Goal: Task Accomplishment & Management: Complete application form

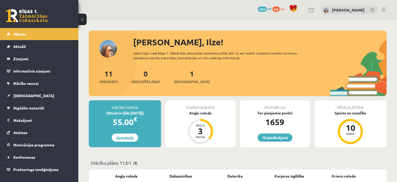
click at [130, 137] on link "Apmaksāt" at bounding box center [125, 137] width 26 height 8
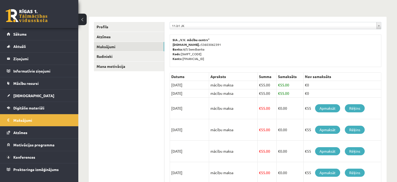
scroll to position [52, 0]
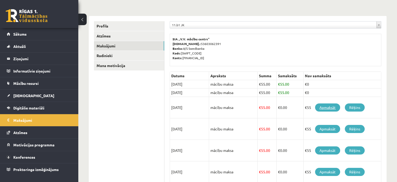
click at [324, 107] on link "Apmaksāt" at bounding box center [327, 107] width 25 height 8
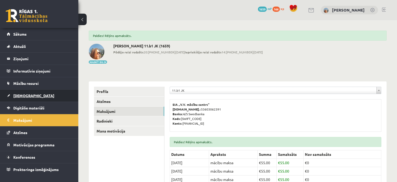
click at [60, 91] on link "[DEMOGRAPHIC_DATA]" at bounding box center [39, 95] width 65 height 12
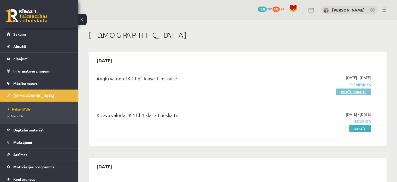
click at [349, 93] on link "Pildīt ieskaiti" at bounding box center [353, 91] width 35 height 7
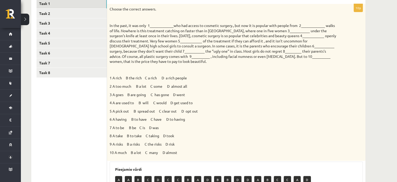
scroll to position [78, 0]
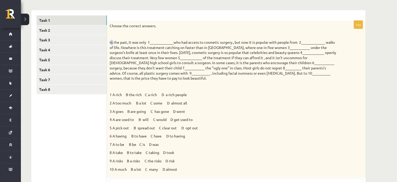
click at [112, 42] on p "In the past, it was only 1_____________who had access to cosmetic surgery., but…" at bounding box center [223, 60] width 227 height 41
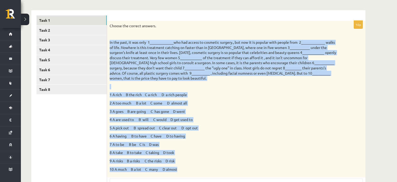
drag, startPoint x: 109, startPoint y: 41, endPoint x: 208, endPoint y: 166, distance: 159.6
click at [208, 166] on div "Choose the correct answers. 1 A rich B the rich C a rich D a rich people 2 A to…" at bounding box center [236, 99] width 259 height 156
copy div "Lo ips dolo, si ame cons 6_____________adi eli seddoe te incididu utlabor., etd…"
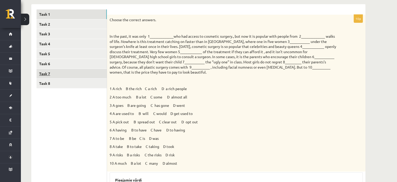
scroll to position [52, 0]
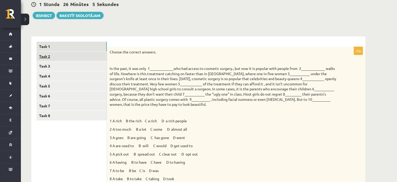
click at [88, 54] on link "Task 2" at bounding box center [72, 56] width 70 height 10
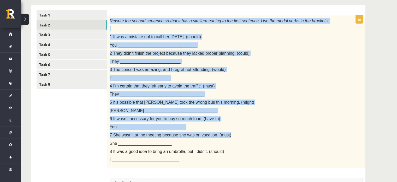
scroll to position [125, 0]
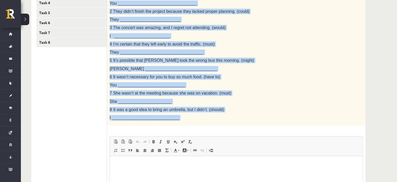
drag, startPoint x: 109, startPoint y: 30, endPoint x: 237, endPoint y: 133, distance: 164.5
click at [237, 133] on div "8p Rewrite the second sentence so that it has a similar meaning to the first se…" at bounding box center [236, 109] width 259 height 271
copy div "Loremip dol sitame consecte ad elit se doe t incidid utlabor et dol magna aliqu…"
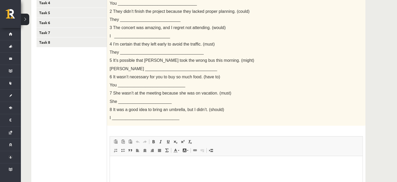
click at [83, 115] on ul "Task 1 Task 2 Task 3 Task 4 Task 5 Task 6 Task 7 Task 8" at bounding box center [72, 106] width 71 height 276
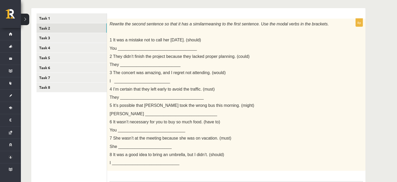
scroll to position [21, 0]
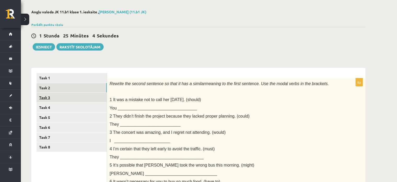
click at [80, 95] on link "Task 3" at bounding box center [72, 97] width 70 height 10
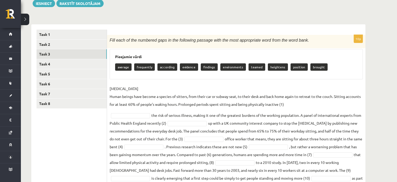
scroll to position [90, 0]
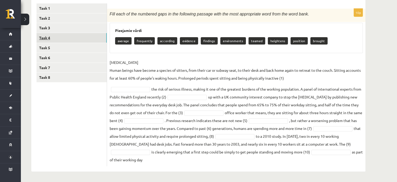
click at [79, 40] on link "Task 4" at bounding box center [72, 38] width 70 height 10
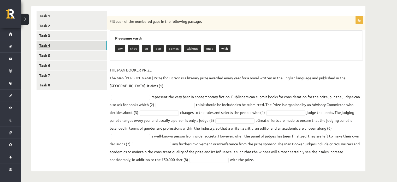
scroll to position [75, 0]
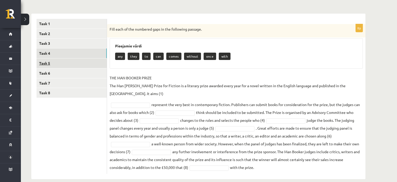
click at [75, 61] on link "Task 5" at bounding box center [72, 63] width 70 height 10
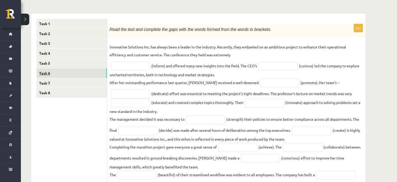
click at [71, 69] on link "Task 6" at bounding box center [72, 73] width 70 height 10
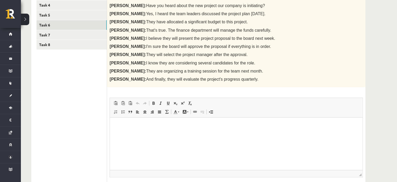
scroll to position [101, 0]
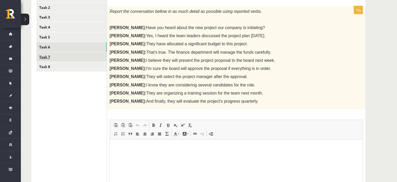
click at [73, 59] on link "Task 7" at bounding box center [72, 57] width 70 height 10
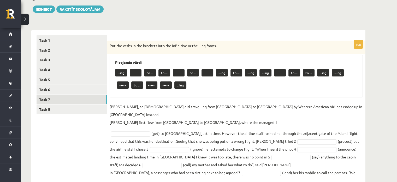
scroll to position [30, 0]
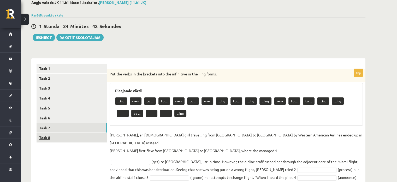
click at [68, 135] on link "Task 8" at bounding box center [72, 137] width 70 height 10
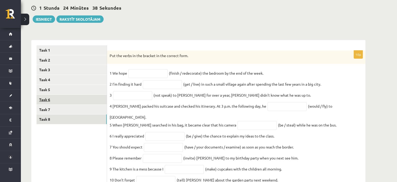
scroll to position [17, 0]
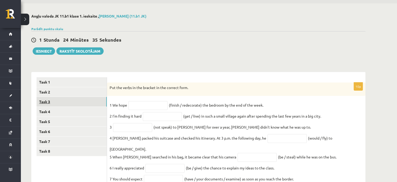
click at [79, 103] on link "Task 3" at bounding box center [72, 102] width 70 height 10
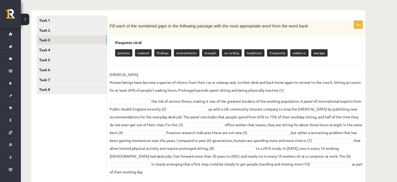
scroll to position [90, 0]
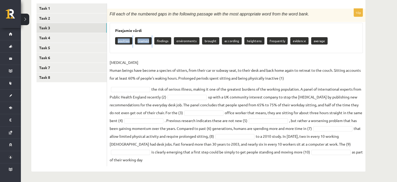
drag, startPoint x: 112, startPoint y: 38, endPoint x: 151, endPoint y: 38, distance: 39.7
click at [151, 38] on div "Pieejamie vārdi position teamed findings environments brought according heighte…" at bounding box center [236, 38] width 253 height 30
drag, startPoint x: 108, startPoint y: 13, endPoint x: 353, endPoint y: 158, distance: 285.7
click at [353, 158] on div "10p Fill each of the numbered gaps in the following passage with the most appro…" at bounding box center [236, 87] width 259 height 157
copy div "Lore ipsu do sit ametcons adip el sed doeiusmod tempori utla etd magn aliquaeni…"
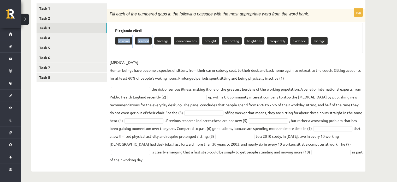
click at [189, 55] on div "10p Fill each of the numbered gaps in the following passage with the most appro…" at bounding box center [236, 87] width 259 height 157
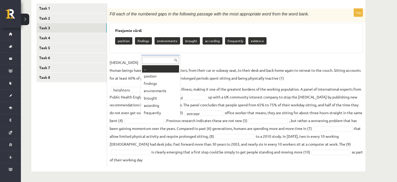
scroll to position [6, 0]
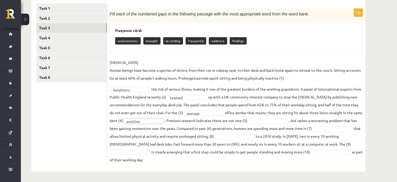
click at [272, 123] on fieldset "[MEDICAL_DATA] Human beings have become a species of sitters, from their car or…" at bounding box center [236, 110] width 253 height 105
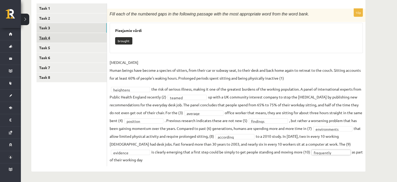
click at [57, 37] on link "Task 4" at bounding box center [72, 38] width 70 height 10
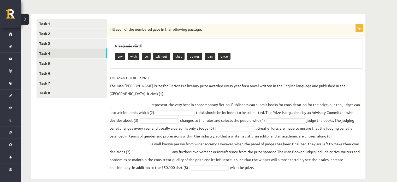
drag, startPoint x: 110, startPoint y: 29, endPoint x: 344, endPoint y: 160, distance: 268.2
click at [344, 160] on div "8p Fill each of the numbered gaps in the following passage. Pieejamie vārdi any…" at bounding box center [236, 98] width 259 height 149
copy div "Lore ipsu do sit ametcons adip el sed doeiusmod tempori. Utlaboree dolor mag al…"
click at [200, 73] on div "8p Fill each of the numbered gaps in the following passage. Pieejamie vārdi any…" at bounding box center [236, 98] width 259 height 149
click at [136, 93] on fieldset "THE MAN [PERSON_NAME] PRIZE The Man [PERSON_NAME] Prize for Fiction is a litera…" at bounding box center [236, 122] width 253 height 97
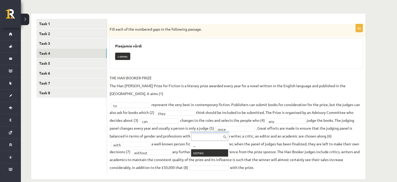
scroll to position [63, 0]
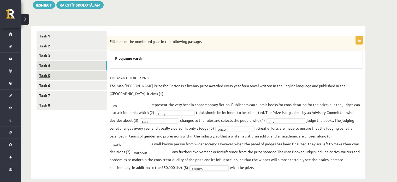
click at [57, 75] on link "Task 5" at bounding box center [72, 76] width 70 height 10
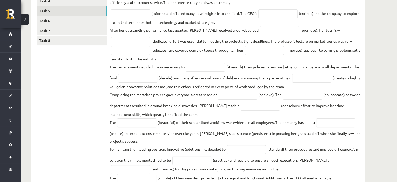
scroll to position [88, 0]
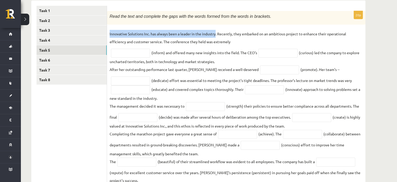
drag, startPoint x: 110, startPoint y: 33, endPoint x: 216, endPoint y: 36, distance: 106.1
click at [216, 36] on p "Innovative Solutions Inc. has always been a leader in the industry. Recently, t…" at bounding box center [236, 38] width 253 height 16
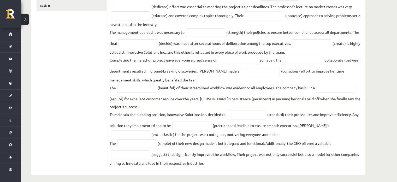
scroll to position [166, 0]
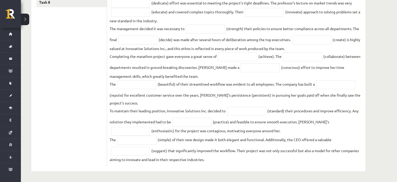
drag, startPoint x: 108, startPoint y: 15, endPoint x: 297, endPoint y: 167, distance: 241.9
click at [297, 167] on div "20p Read the text and complete the gaps with the words formed from the words in…" at bounding box center [236, 47] width 259 height 248
copy div "Lore ips dolo sit ametcons adi elit sedd eiu tempo incidi utla etd magna al eni…"
click at [206, 28] on input "text" at bounding box center [205, 29] width 39 height 9
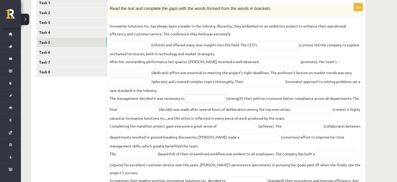
scroll to position [88, 0]
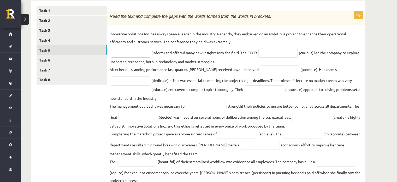
click at [134, 55] on input "text" at bounding box center [130, 53] width 39 height 9
click at [136, 51] on input "text" at bounding box center [130, 53] width 39 height 9
type input "**********"
click at [272, 57] on input "text" at bounding box center [278, 53] width 39 height 9
type input "*********"
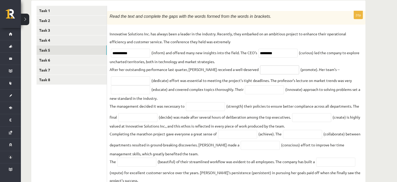
click at [266, 72] on input "text" at bounding box center [279, 69] width 39 height 9
type input "*********"
click at [124, 80] on input "text" at bounding box center [130, 80] width 39 height 9
type input "*********"
click at [133, 91] on input "text" at bounding box center [130, 89] width 39 height 9
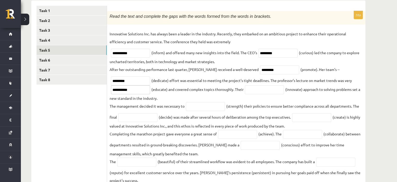
type input "**********"
click at [267, 87] on input "text" at bounding box center [264, 89] width 39 height 9
type input "**********"
click at [215, 108] on input "text" at bounding box center [205, 106] width 39 height 9
type input "*******"
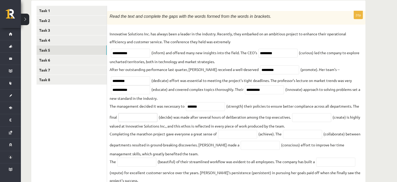
click at [139, 119] on input "text" at bounding box center [137, 117] width 39 height 9
type input "*********"
click at [306, 115] on input "text" at bounding box center [311, 117] width 39 height 9
type input "**********"
click at [239, 136] on input "text" at bounding box center [237, 134] width 39 height 9
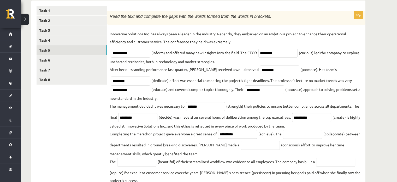
type input "**********"
click at [305, 132] on input "text" at bounding box center [302, 134] width 39 height 9
type input "**********"
click at [267, 148] on input "text" at bounding box center [260, 145] width 39 height 9
type input "*********"
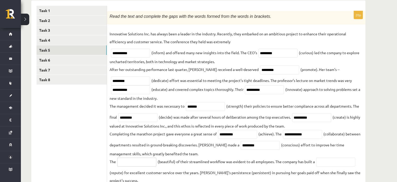
click at [140, 163] on input "text" at bounding box center [136, 161] width 39 height 9
type input "******"
click at [330, 161] on input "text" at bounding box center [335, 161] width 39 height 9
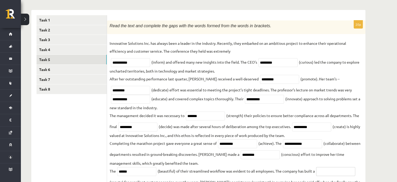
scroll to position [131, 0]
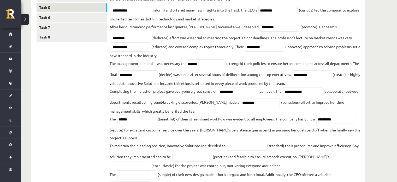
type input "**********"
click at [248, 147] on input "text" at bounding box center [246, 145] width 39 height 9
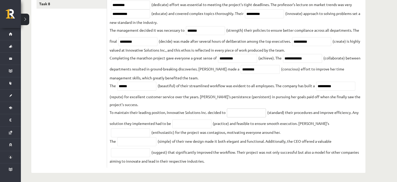
scroll to position [166, 0]
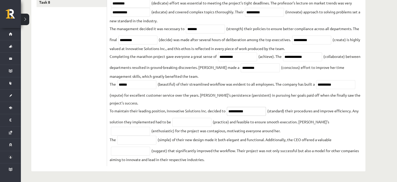
type input "**********"
click at [197, 124] on input "text" at bounding box center [191, 122] width 39 height 9
type input "*********"
click at [150, 126] on input "text" at bounding box center [130, 130] width 39 height 9
type input "**********"
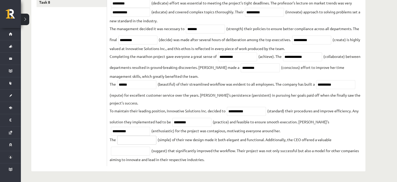
click at [153, 137] on input "text" at bounding box center [136, 139] width 39 height 9
type input "**********"
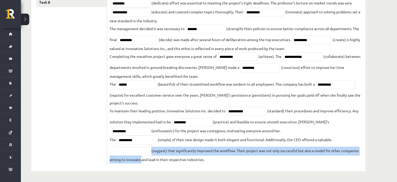
drag, startPoint x: 141, startPoint y: 156, endPoint x: 140, endPoint y: 150, distance: 5.5
click at [140, 150] on fieldset "**********" at bounding box center [236, 57] width 253 height 211
click at [140, 150] on input "text" at bounding box center [130, 150] width 39 height 9
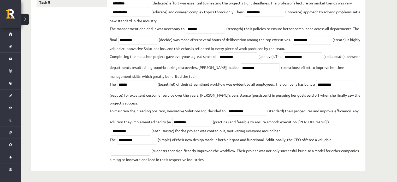
click at [140, 150] on input "text" at bounding box center [130, 150] width 39 height 9
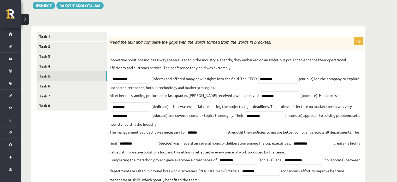
scroll to position [62, 0]
type input "**********"
click at [81, 87] on link "Task 6" at bounding box center [72, 86] width 70 height 10
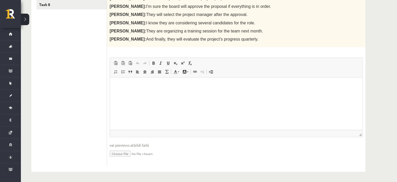
scroll to position [59, 0]
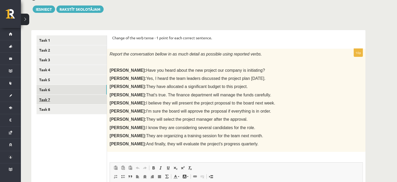
click at [67, 97] on link "Task 7" at bounding box center [72, 100] width 70 height 10
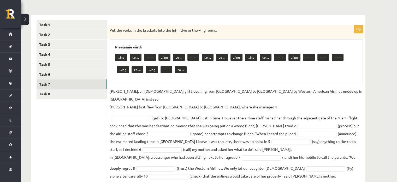
scroll to position [83, 0]
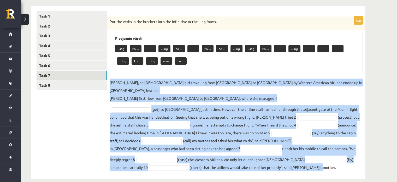
drag, startPoint x: 110, startPoint y: 81, endPoint x: 281, endPoint y: 161, distance: 189.3
click at [281, 161] on fieldset "[PERSON_NAME], an [DEMOGRAPHIC_DATA] girl travelling from [GEOGRAPHIC_DATA] to …" at bounding box center [236, 124] width 253 height 92
copy fieldset "Lorem Ipsum, do 21-sita-con adip elitseddoe temp Inc Utlaboree do Magnaaliquae …"
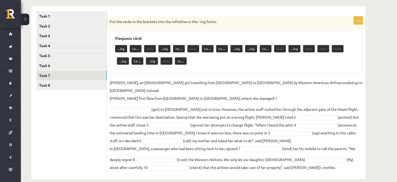
click at [204, 70] on div "Pieejamie vārdi ...ing to ... ----- ...ing to ... ----- to ... to ... ...ing ..…" at bounding box center [236, 52] width 253 height 43
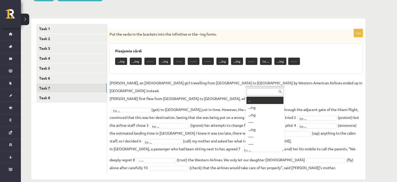
scroll to position [6, 0]
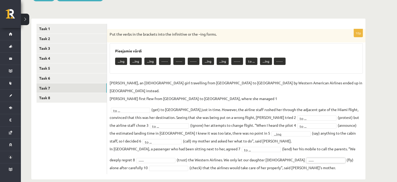
click at [132, 162] on fieldset "[PERSON_NAME], an [DEMOGRAPHIC_DATA] girl travelling from [GEOGRAPHIC_DATA] to …" at bounding box center [236, 125] width 253 height 92
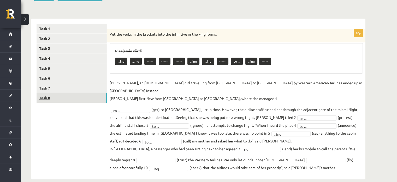
click at [95, 98] on link "Task 8" at bounding box center [72, 98] width 70 height 10
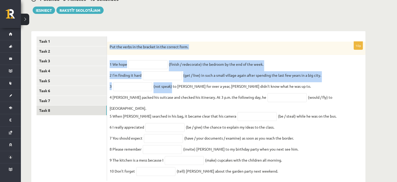
scroll to position [69, 0]
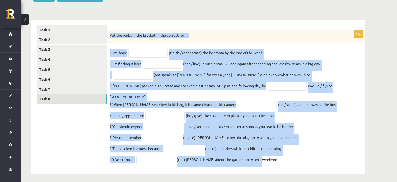
drag, startPoint x: 109, startPoint y: 61, endPoint x: 265, endPoint y: 157, distance: 184.0
click at [265, 157] on div "10p Put the verbs in the bracket in the correct form. 1 We hope (finish / redec…" at bounding box center [236, 99] width 259 height 139
copy div "Put the verbs in the bracket in the correct form. 1 We hope (finish / redecorat…"
click at [156, 51] on input "text" at bounding box center [147, 53] width 39 height 9
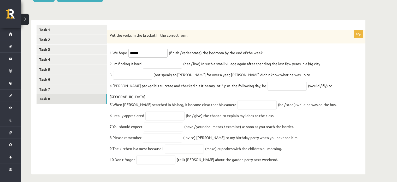
type input "******"
click at [153, 155] on input "text" at bounding box center [155, 159] width 39 height 9
type input "*******"
click at [183, 144] on input "text" at bounding box center [184, 148] width 39 height 9
click at [154, 64] on input "text" at bounding box center [162, 64] width 39 height 9
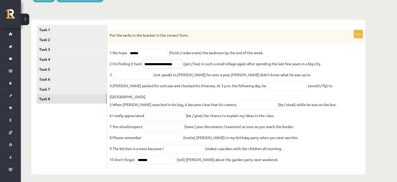
type input "**********"
click at [143, 76] on input "text" at bounding box center [132, 75] width 39 height 9
type input "*******"
click at [273, 86] on input "text" at bounding box center [287, 85] width 39 height 9
click at [101, 27] on link "Task 1" at bounding box center [72, 30] width 70 height 10
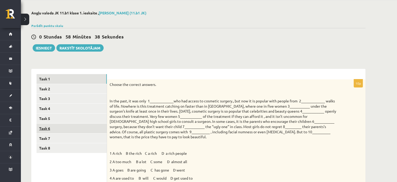
scroll to position [17, 0]
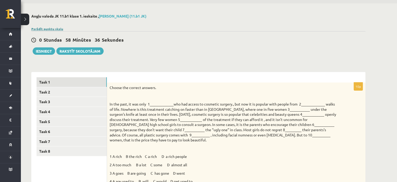
click at [55, 27] on link "Parādīt punktu skalu" at bounding box center [47, 29] width 32 height 4
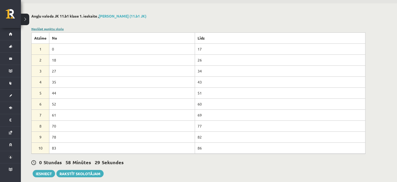
click at [49, 28] on link "Noslēpt punktu skalu" at bounding box center [47, 29] width 32 height 4
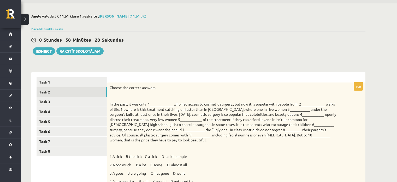
click at [54, 91] on link "Task 2" at bounding box center [72, 92] width 70 height 10
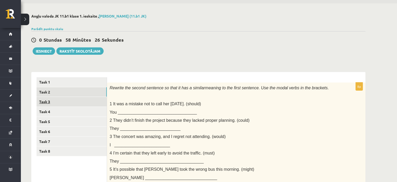
click at [47, 103] on link "Task 3" at bounding box center [72, 102] width 70 height 10
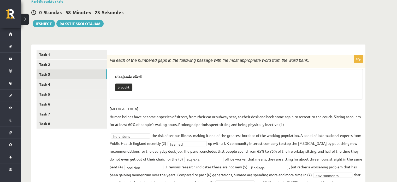
scroll to position [38, 0]
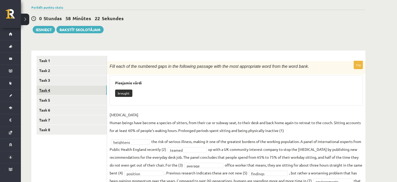
click at [73, 87] on link "Task 4" at bounding box center [72, 90] width 70 height 10
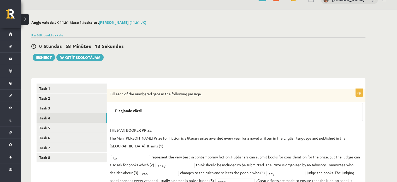
scroll to position [10, 0]
click at [71, 129] on link "Task 5" at bounding box center [72, 128] width 70 height 10
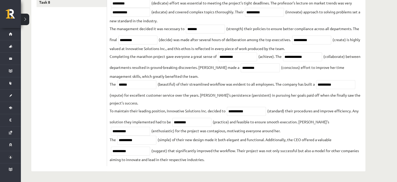
scroll to position [88, 0]
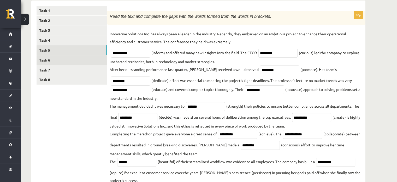
click at [61, 59] on link "Task 6" at bounding box center [72, 60] width 70 height 10
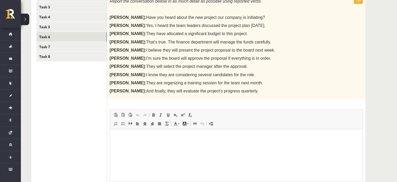
scroll to position [0, 0]
click at [73, 49] on link "Task 7" at bounding box center [72, 47] width 70 height 10
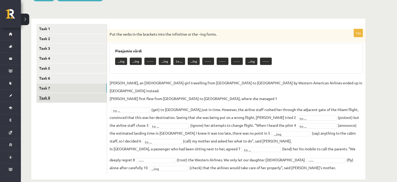
click at [66, 99] on link "Task 8" at bounding box center [72, 98] width 70 height 10
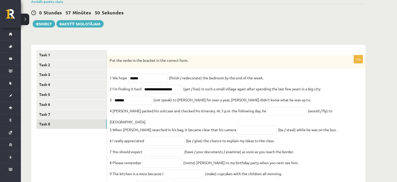
scroll to position [52, 0]
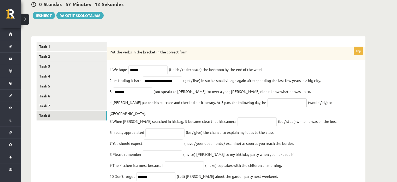
click at [268, 106] on input "text" at bounding box center [287, 102] width 39 height 9
click at [277, 106] on input "********" at bounding box center [287, 102] width 39 height 9
type input "**********"
click at [246, 119] on input "text" at bounding box center [257, 121] width 39 height 9
type input "**********"
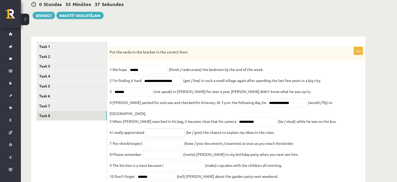
click at [168, 128] on input "text" at bounding box center [164, 132] width 39 height 9
type input "**********"
click at [161, 152] on input "text" at bounding box center [162, 154] width 39 height 9
type input "*********"
click at [192, 165] on input "text" at bounding box center [184, 165] width 39 height 9
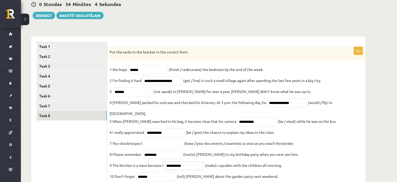
type input "**********"
click at [316, 165] on fieldset "**********" at bounding box center [236, 124] width 253 height 118
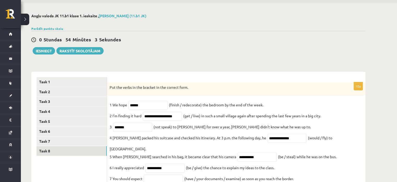
scroll to position [17, 0]
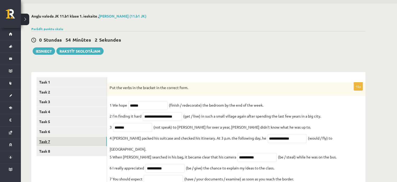
click at [72, 140] on link "Task 7" at bounding box center [72, 141] width 70 height 10
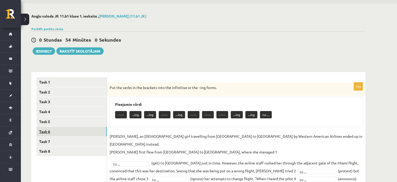
click at [69, 130] on link "Task 6" at bounding box center [72, 131] width 70 height 10
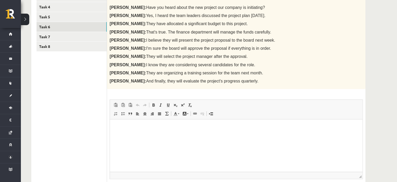
scroll to position [69, 0]
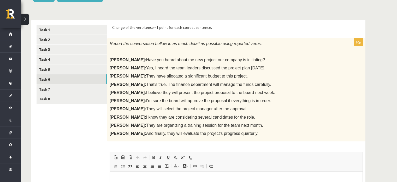
drag, startPoint x: 112, startPoint y: 26, endPoint x: 254, endPoint y: 132, distance: 177.0
click at [254, 132] on div "Change of the verb tense - 1 point for each correct sentence. 10p Report the co…" at bounding box center [236, 143] width 259 height 246
copy form "Change of the verb tense - 1 point for each correct sentence. 10p Report the co…"
click at [277, 108] on p "[PERSON_NAME]: They will select the project manager after the approval." at bounding box center [223, 108] width 227 height 5
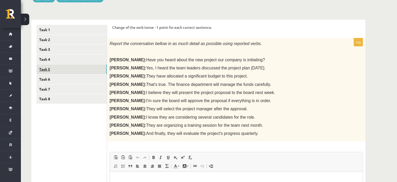
click at [91, 71] on link "Task 5" at bounding box center [72, 69] width 70 height 10
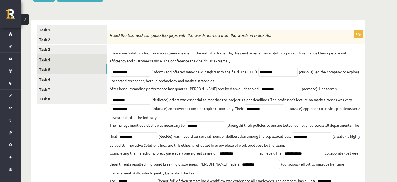
click at [85, 60] on link "Task 4" at bounding box center [72, 59] width 70 height 10
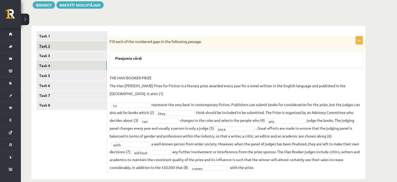
click at [92, 50] on link "Task 2" at bounding box center [72, 46] width 70 height 10
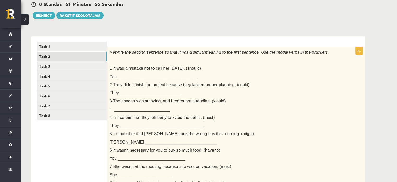
scroll to position [26, 0]
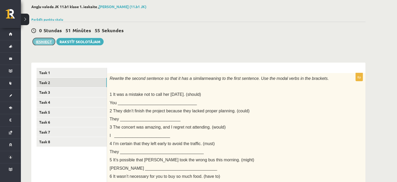
click at [44, 41] on button "Iesniegt" at bounding box center [44, 41] width 22 height 7
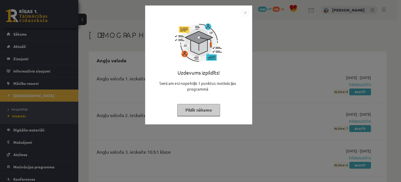
click at [194, 107] on button "Pildīt nākamo" at bounding box center [198, 110] width 43 height 12
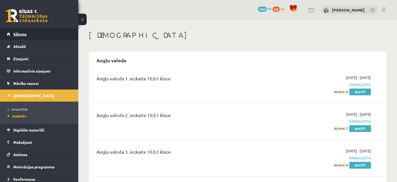
click at [53, 34] on link "Sākums" at bounding box center [39, 34] width 65 height 12
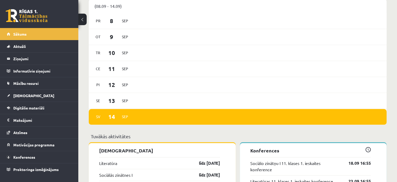
scroll to position [261, 0]
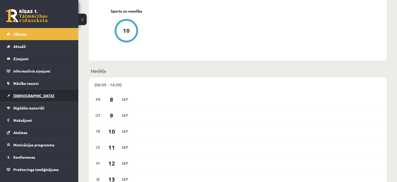
click at [51, 94] on link "[DEMOGRAPHIC_DATA]" at bounding box center [39, 95] width 65 height 12
